Goal: Find specific page/section: Find specific page/section

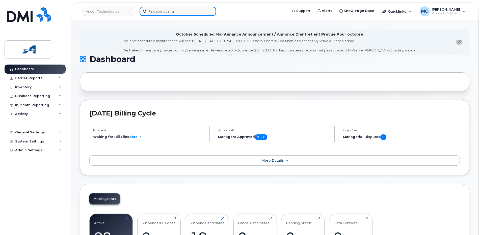
click at [164, 13] on input at bounding box center [178, 11] width 77 height 9
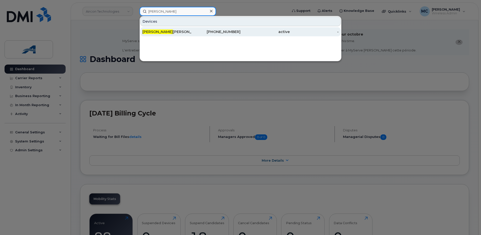
type input "dwight"
click at [168, 32] on div "Dwight Howlett" at bounding box center [166, 31] width 49 height 5
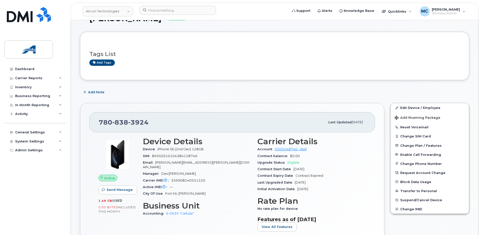
scroll to position [42, 0]
